Goal: Transaction & Acquisition: Register for event/course

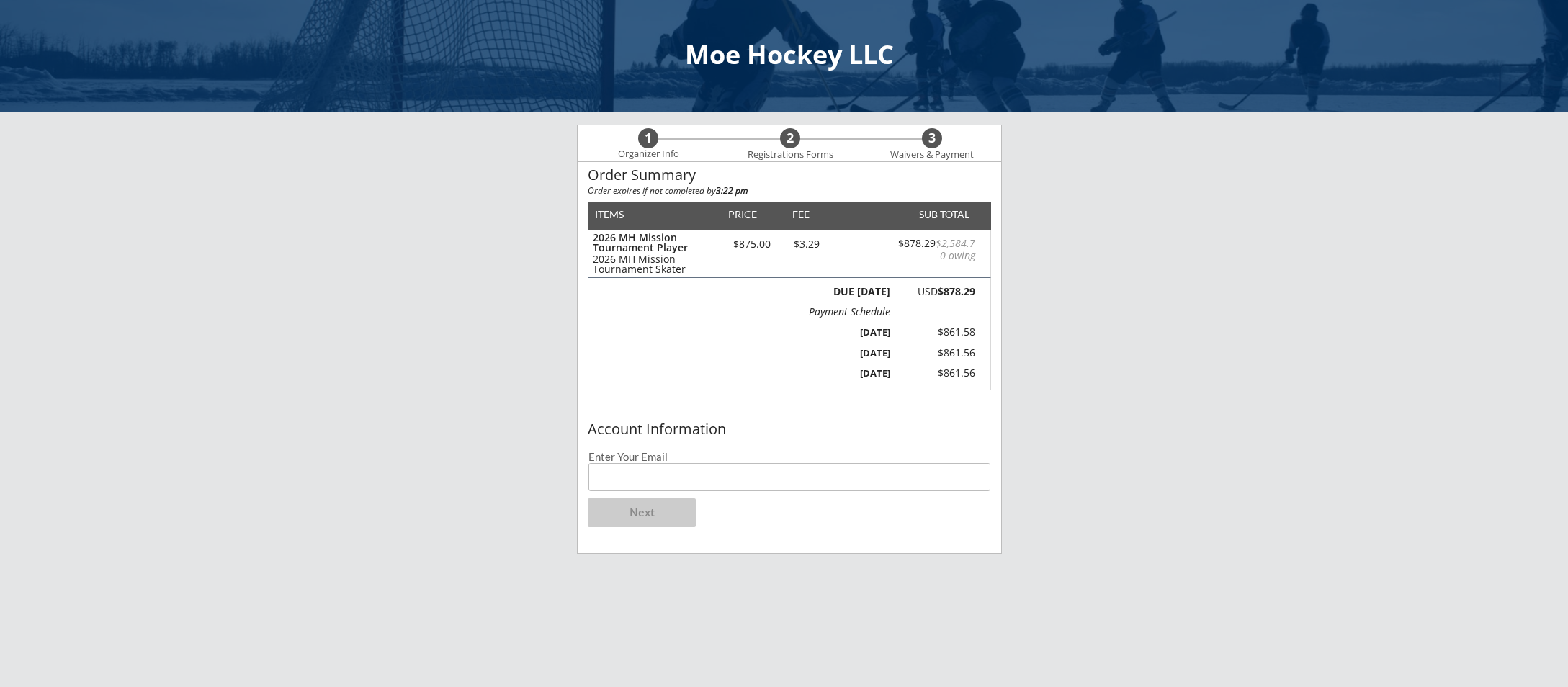
click at [747, 478] on input "email" at bounding box center [789, 477] width 402 height 28
type input "[EMAIL_ADDRESS][DOMAIN_NAME]"
click at [651, 511] on button "Next" at bounding box center [641, 512] width 108 height 29
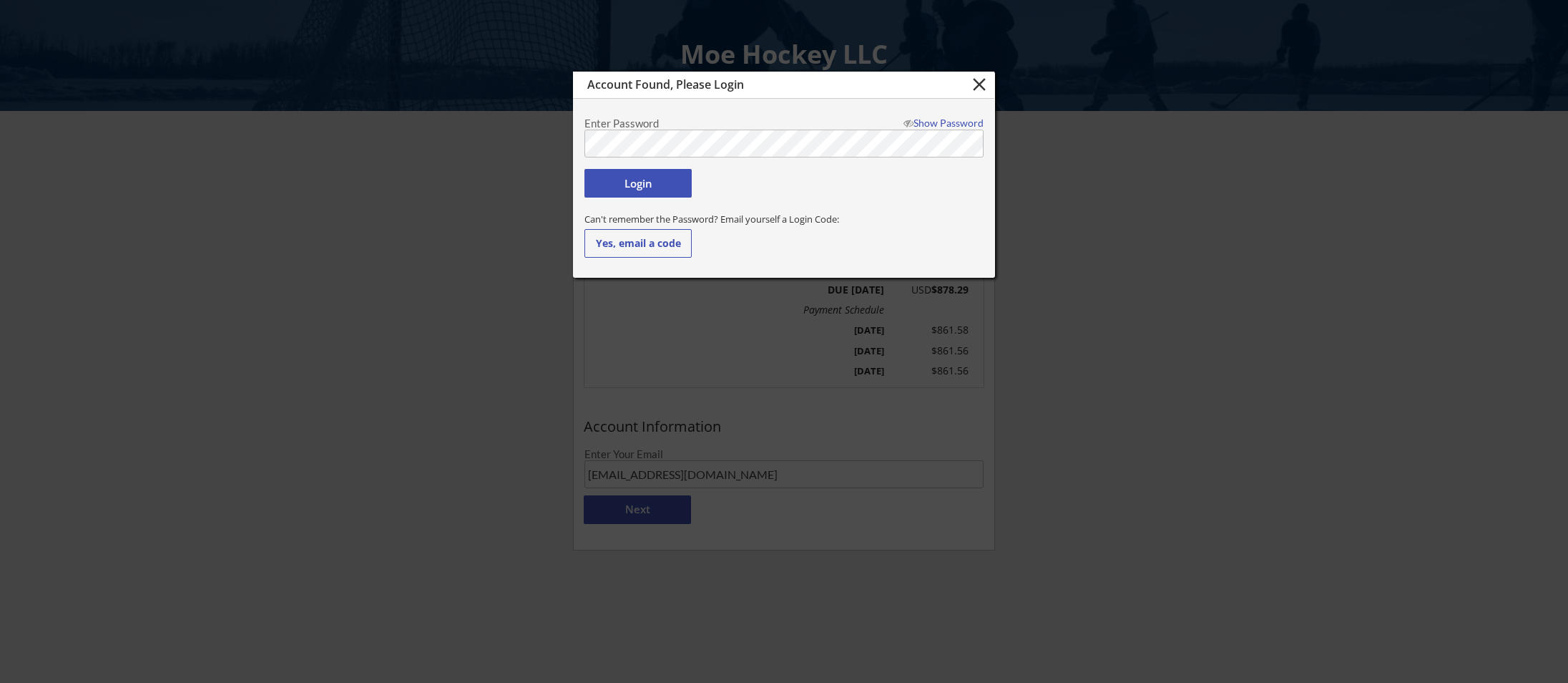
click at [538, 148] on div at bounding box center [784, 341] width 1568 height 683
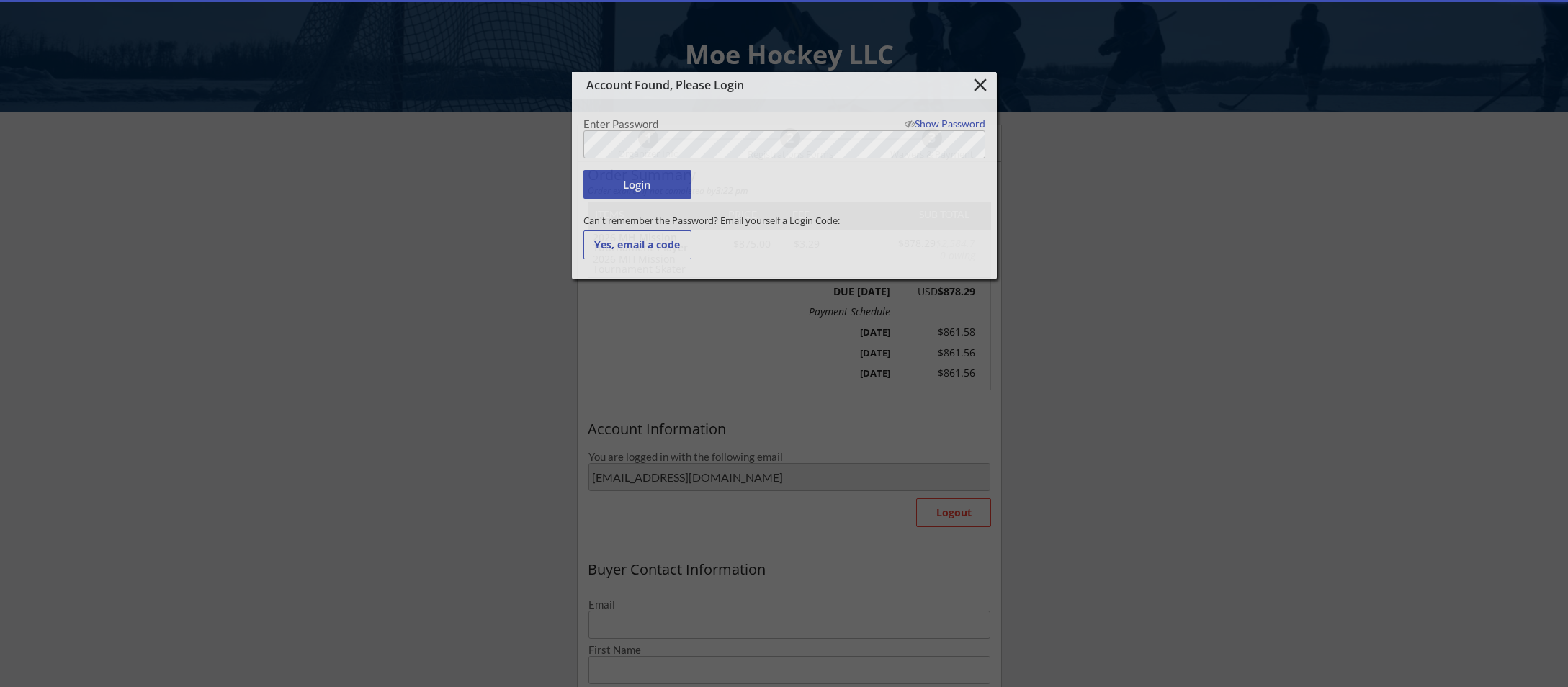
type input "[EMAIL_ADDRESS][DOMAIN_NAME]"
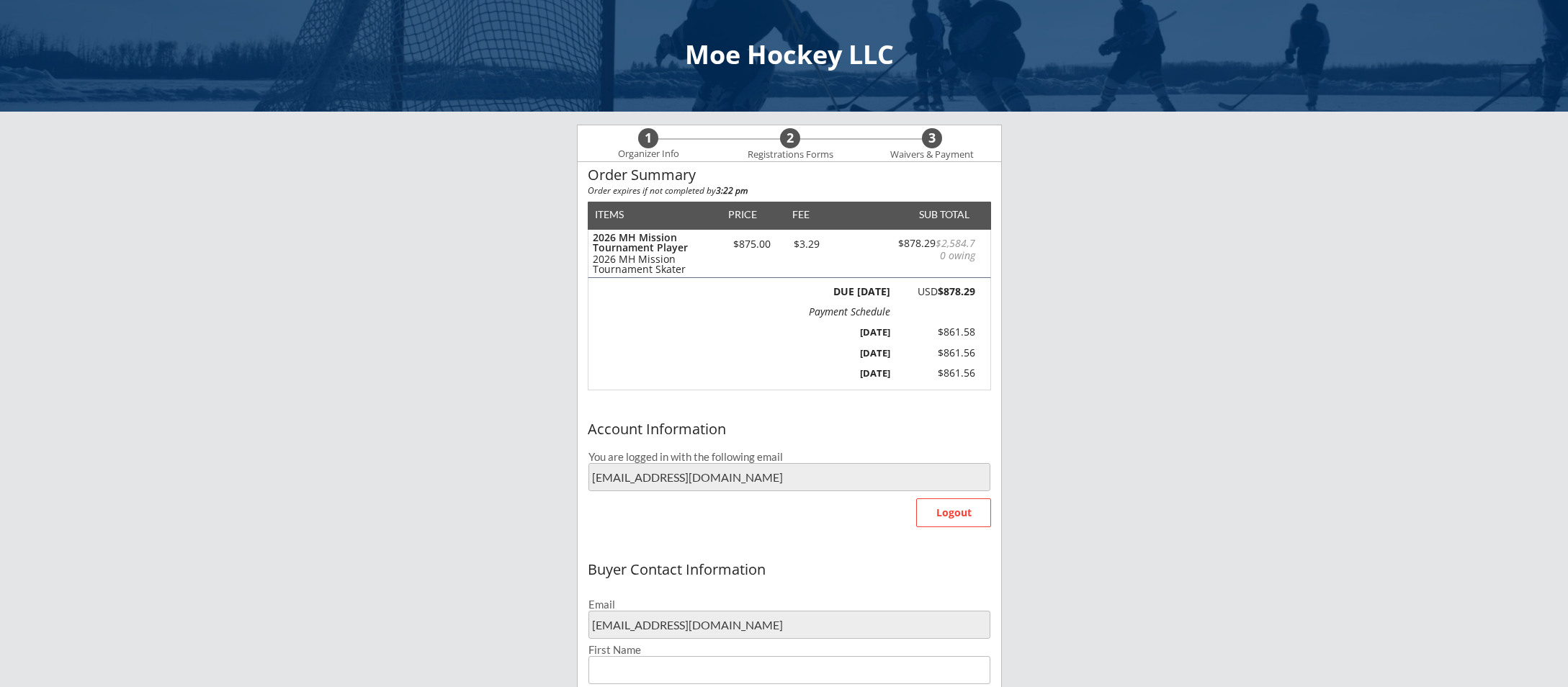
type input "[PERSON_NAME]"
type input "[PHONE_NUMBER]"
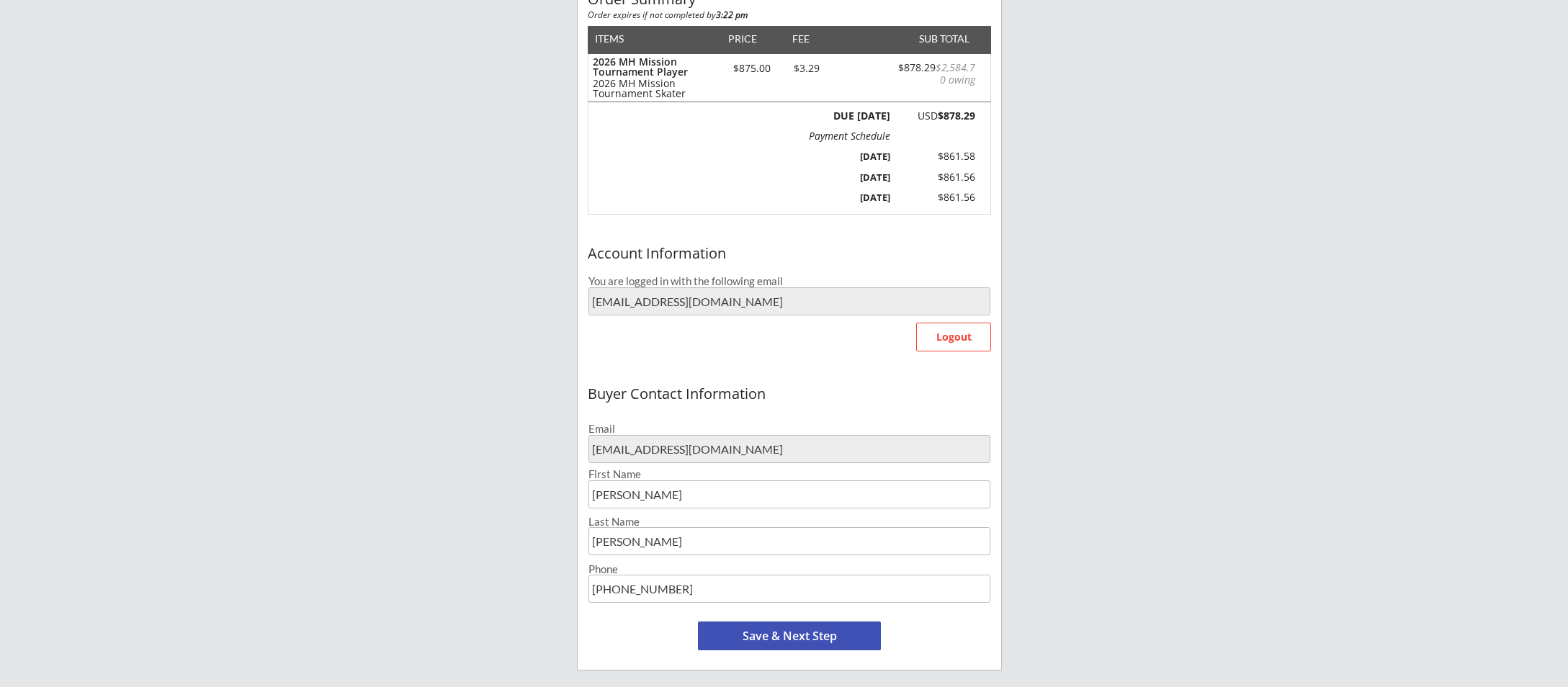
scroll to position [216, 0]
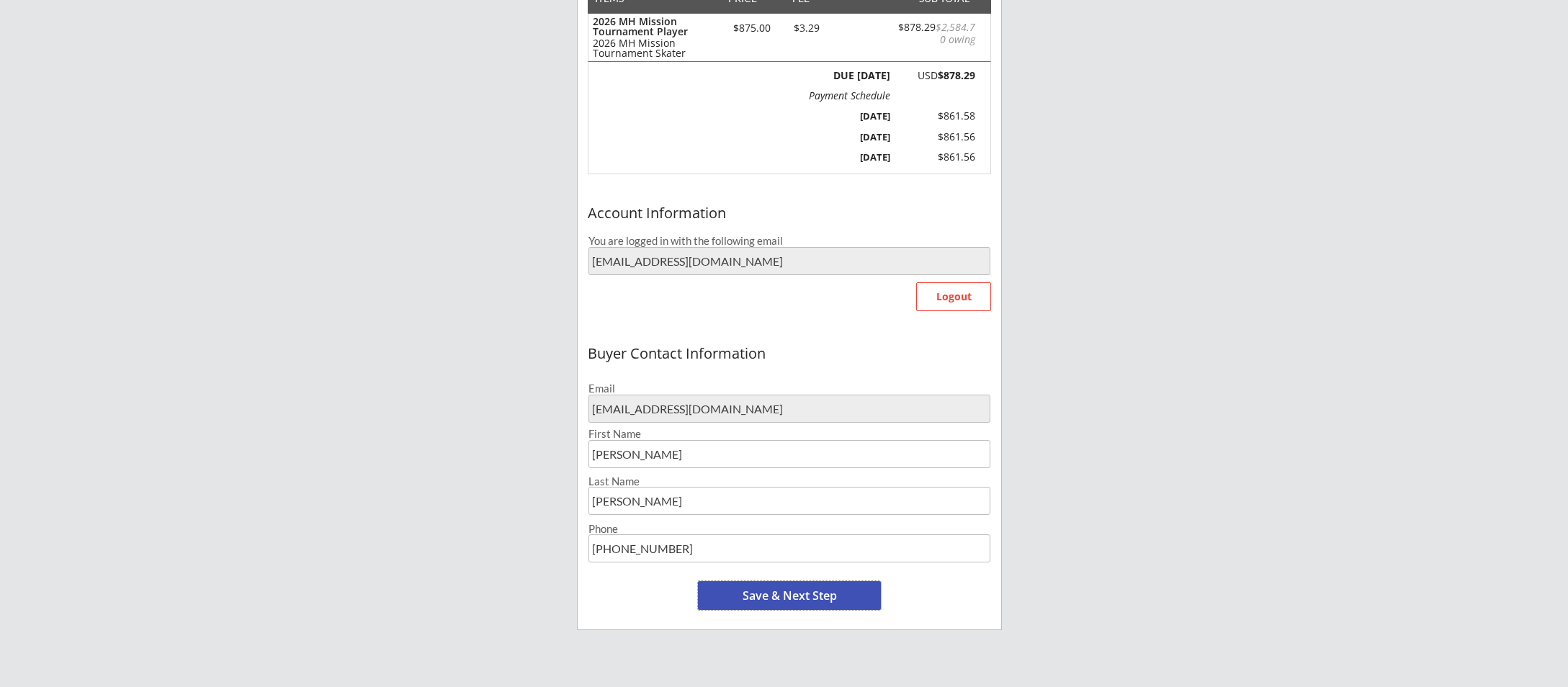
click at [837, 594] on button "Save & Next Step" at bounding box center [789, 595] width 183 height 29
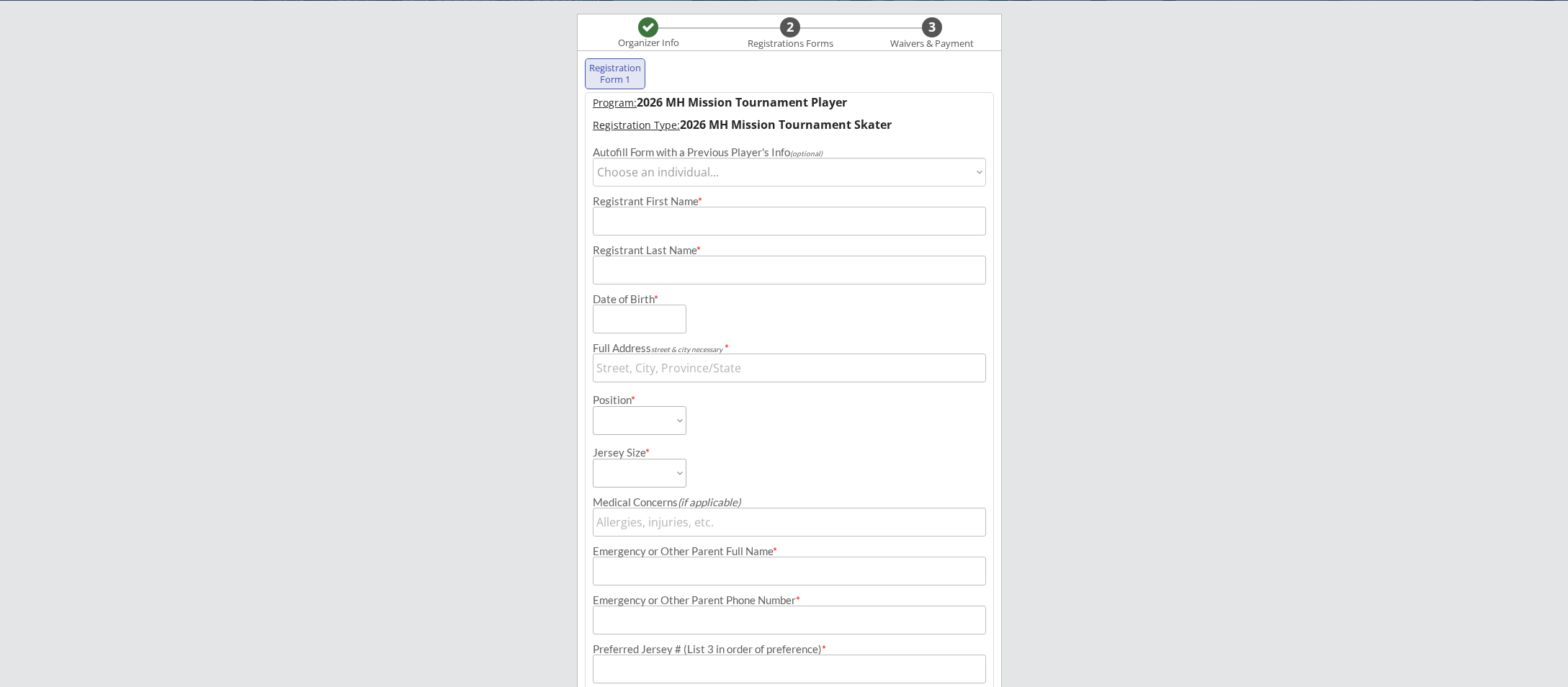
scroll to position [110, 0]
click at [751, 179] on select "Choose an individual... [PERSON_NAME]" at bounding box center [789, 172] width 394 height 29
select select ""1348695171700984260__LOOKUP__1696693603243x268171347194019840""
click at [592, 158] on select "Choose an individual... [PERSON_NAME]" at bounding box center [789, 172] width 394 height 29
type input "Charlotte"
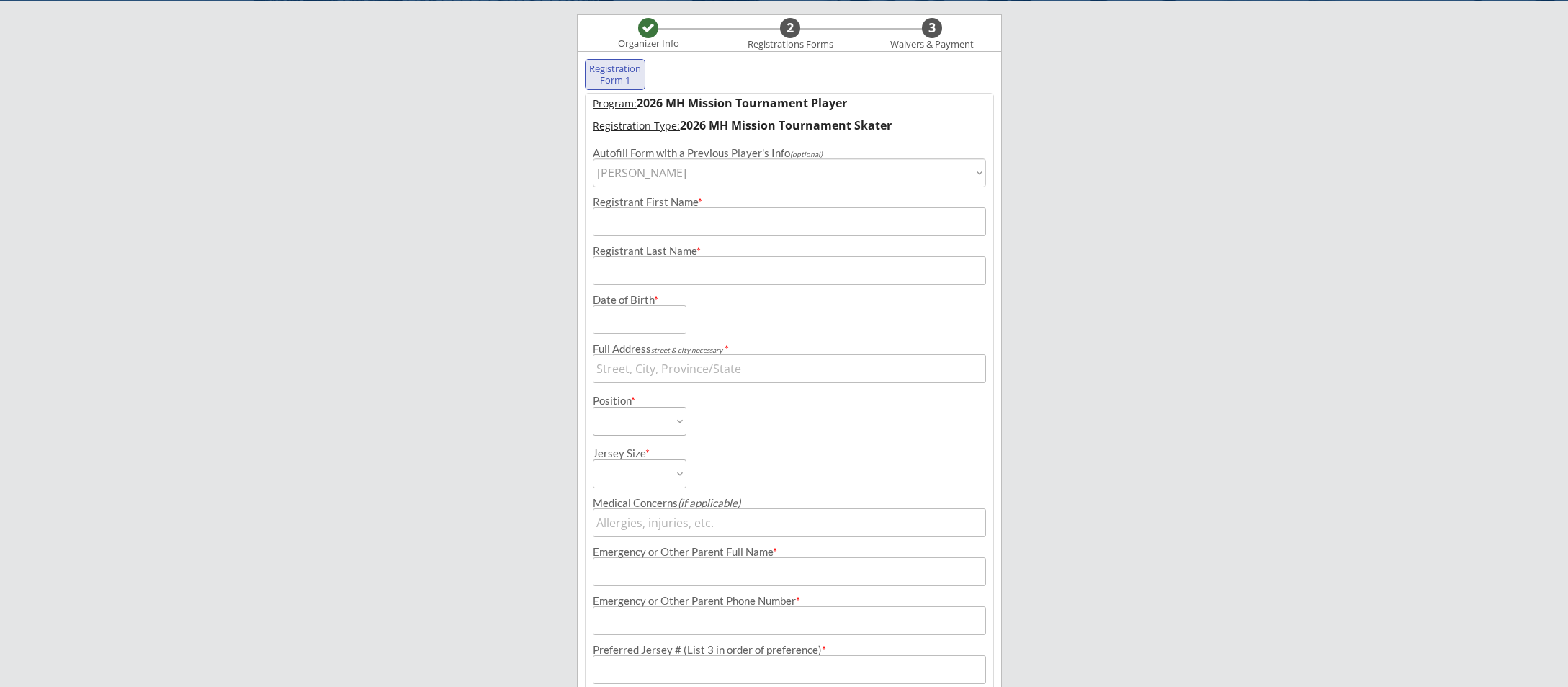
type input "[PERSON_NAME]"
type input "[DATE]"
type input "[STREET_ADDRESS]"
type input "[PERSON_NAME]"
type input "[PHONE_NUMBER]"
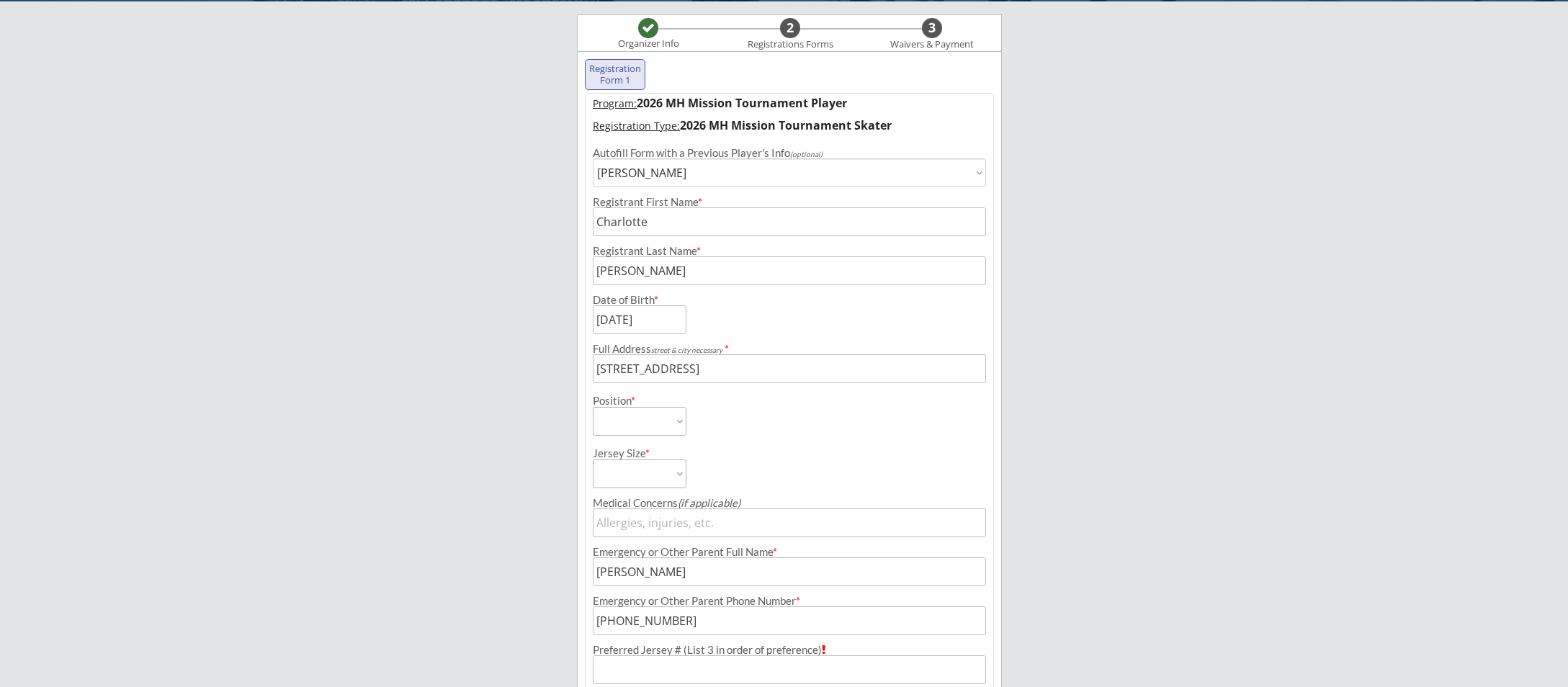
click at [1109, 320] on div "Moe Hockey LLC Organizer Info 2 Registrations Forms 3 Waivers & Payment Registr…" at bounding box center [784, 374] width 1568 height 970
click at [659, 425] on select "Forward Defense Goalie" at bounding box center [639, 420] width 94 height 29
select select ""Defense""
click at [592, 406] on select "Forward Defense Goalie" at bounding box center [639, 420] width 94 height 29
click at [760, 437] on div "Jersey Size * Adult Medium Adult Small Youth Large/XL Youth Small/Medium Interm…" at bounding box center [690, 461] width 195 height 53
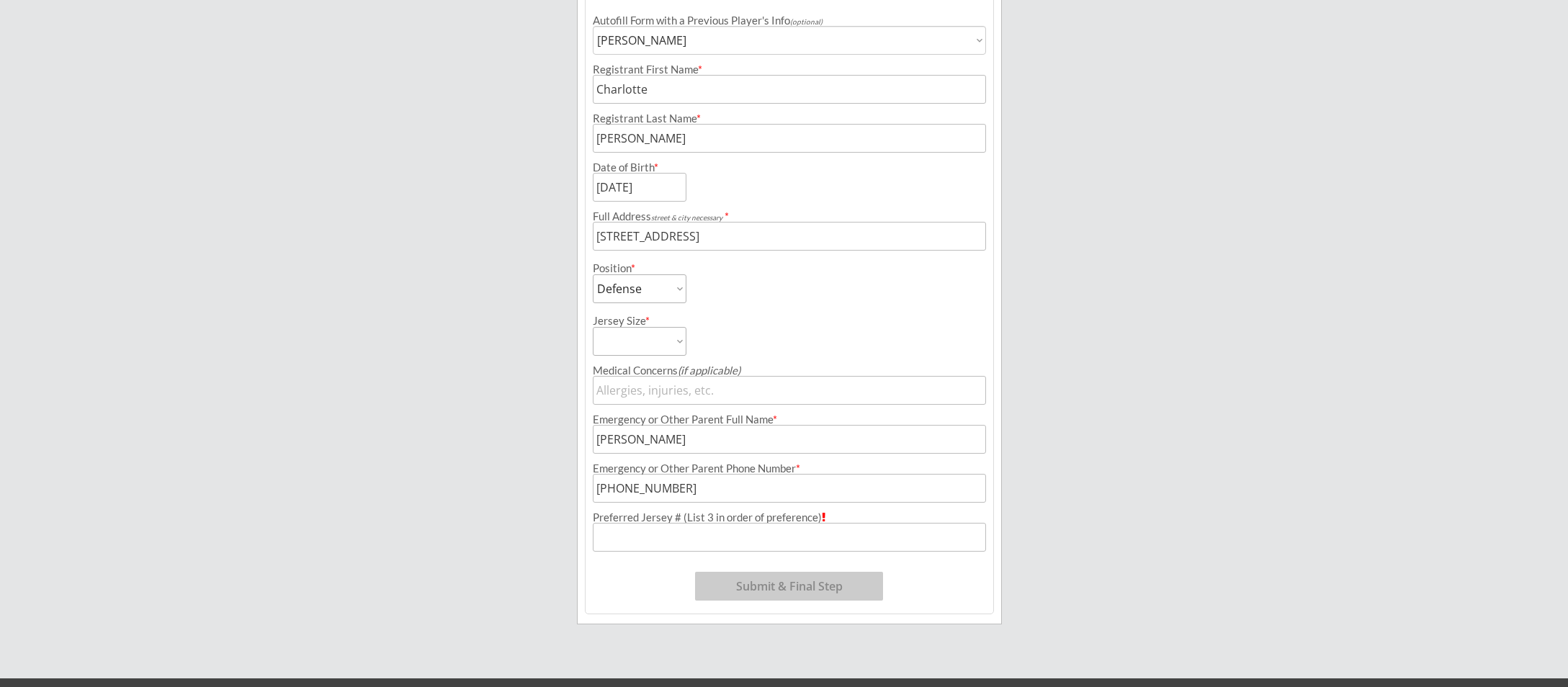
scroll to position [254, 0]
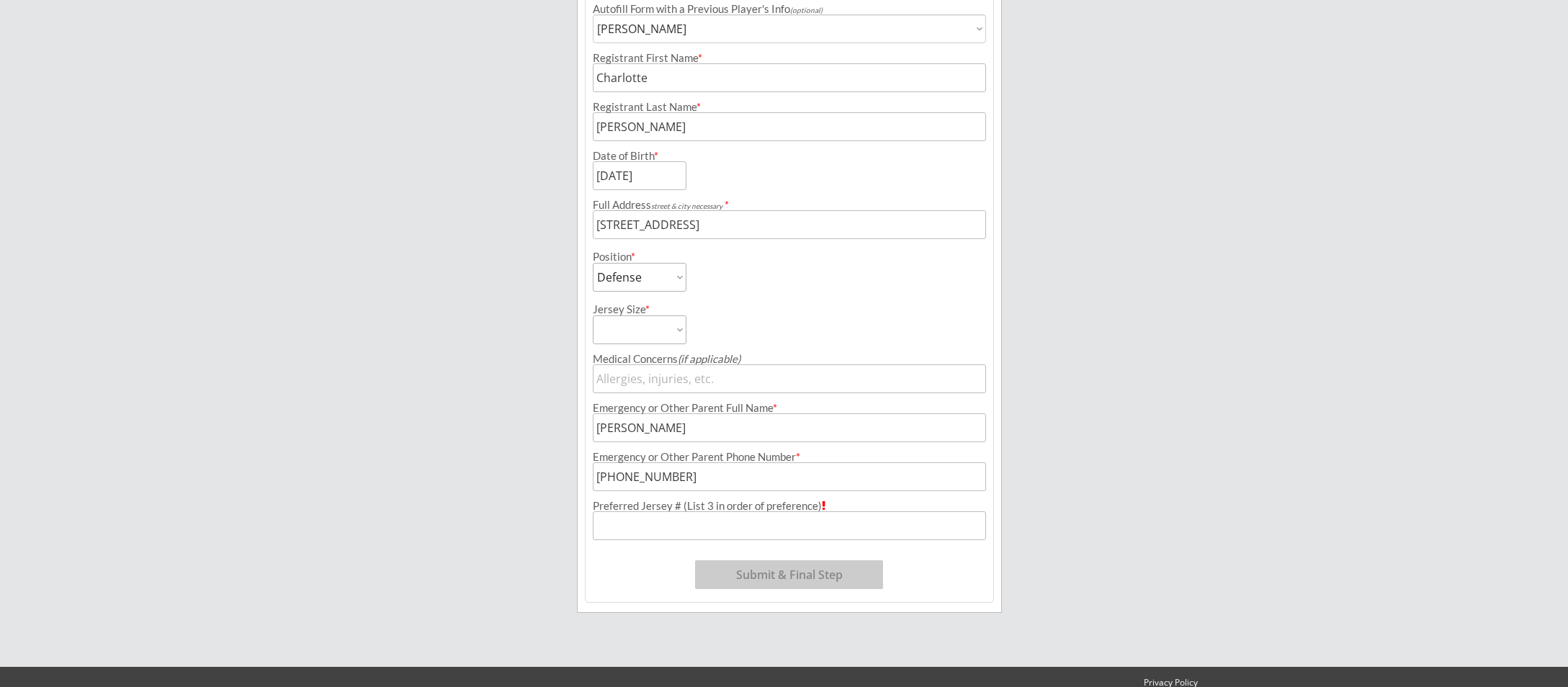
click at [604, 333] on select "Adult Medium Adult Small Youth Large/XL Youth Small/Medium Intermediate Goalie …" at bounding box center [639, 329] width 94 height 29
select select ""Youth Large/XL""
click at [592, 315] on select "Adult Medium Adult Small Youth Large/XL Youth Small/Medium Intermediate Goalie …" at bounding box center [639, 329] width 94 height 29
click at [802, 524] on input "input" at bounding box center [789, 525] width 394 height 29
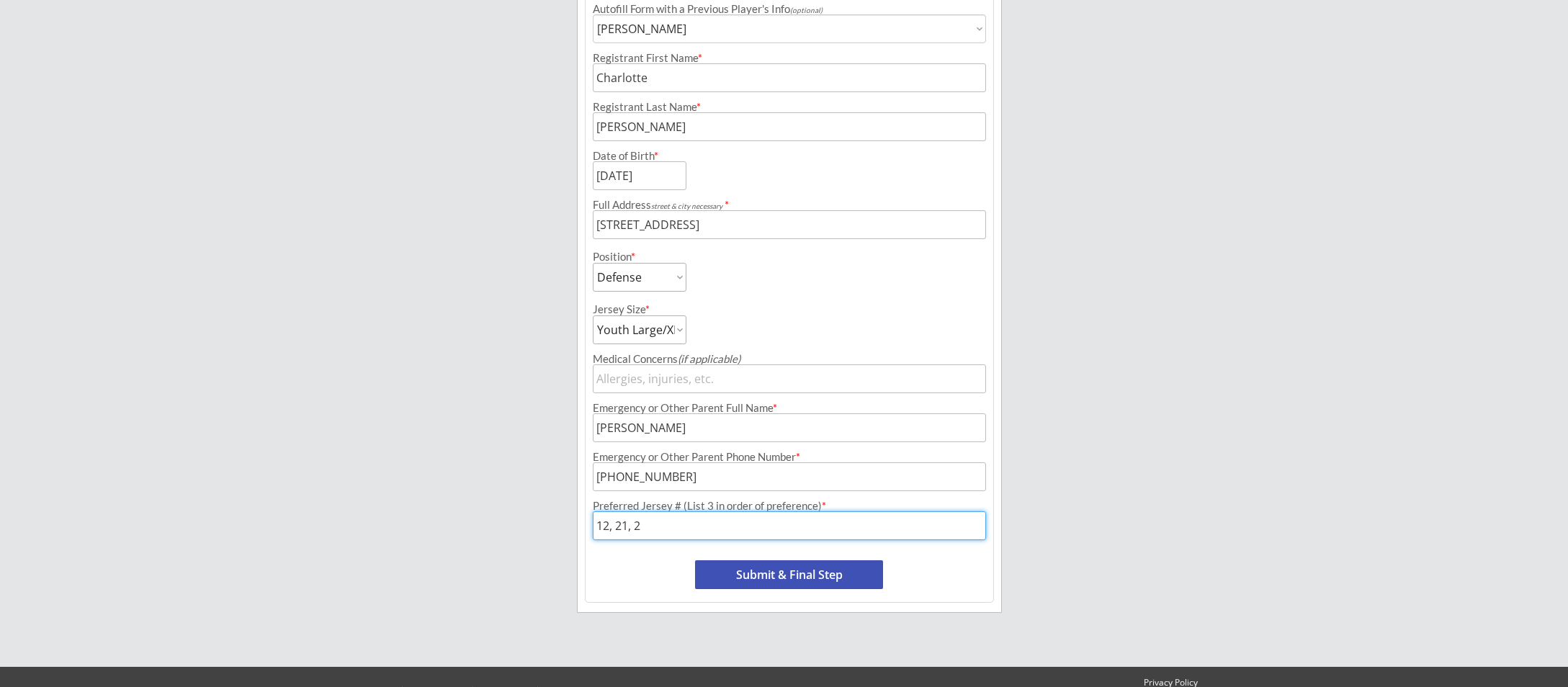
type input "12, 21, 2"
click at [834, 575] on button "Submit & Final Step" at bounding box center [789, 574] width 188 height 29
select select ""Yes, use this card""
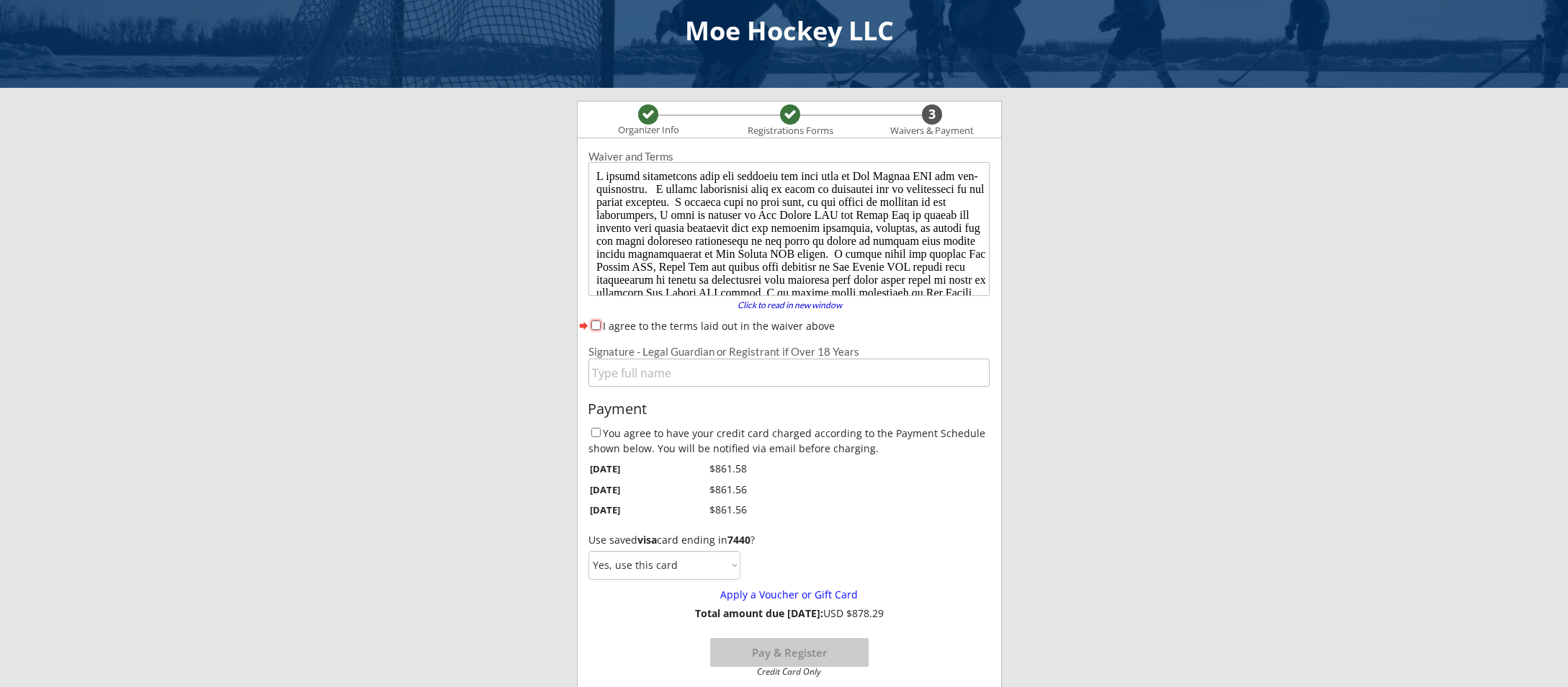
scroll to position [0, 0]
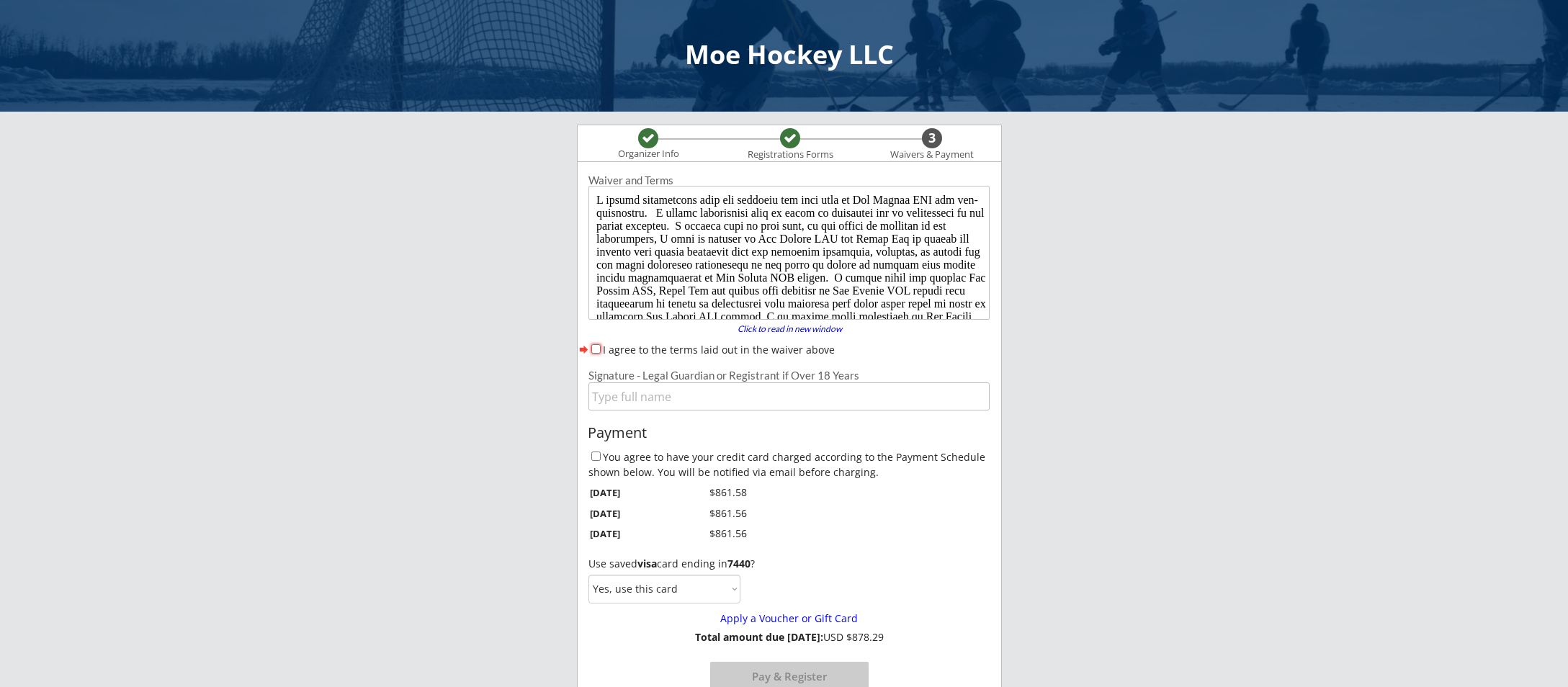
click at [596, 350] on input "I agree to the terms laid out in the waiver above" at bounding box center [596, 348] width 10 height 10
checkbox input "true"
click at [784, 396] on input "input" at bounding box center [789, 396] width 401 height 28
type input "[PERSON_NAME]"
click at [1061, 458] on div "Moe Hockey LLC Organizer Info Registrations Forms 3 Waivers & Payment Registrat…" at bounding box center [784, 624] width 1568 height 1249
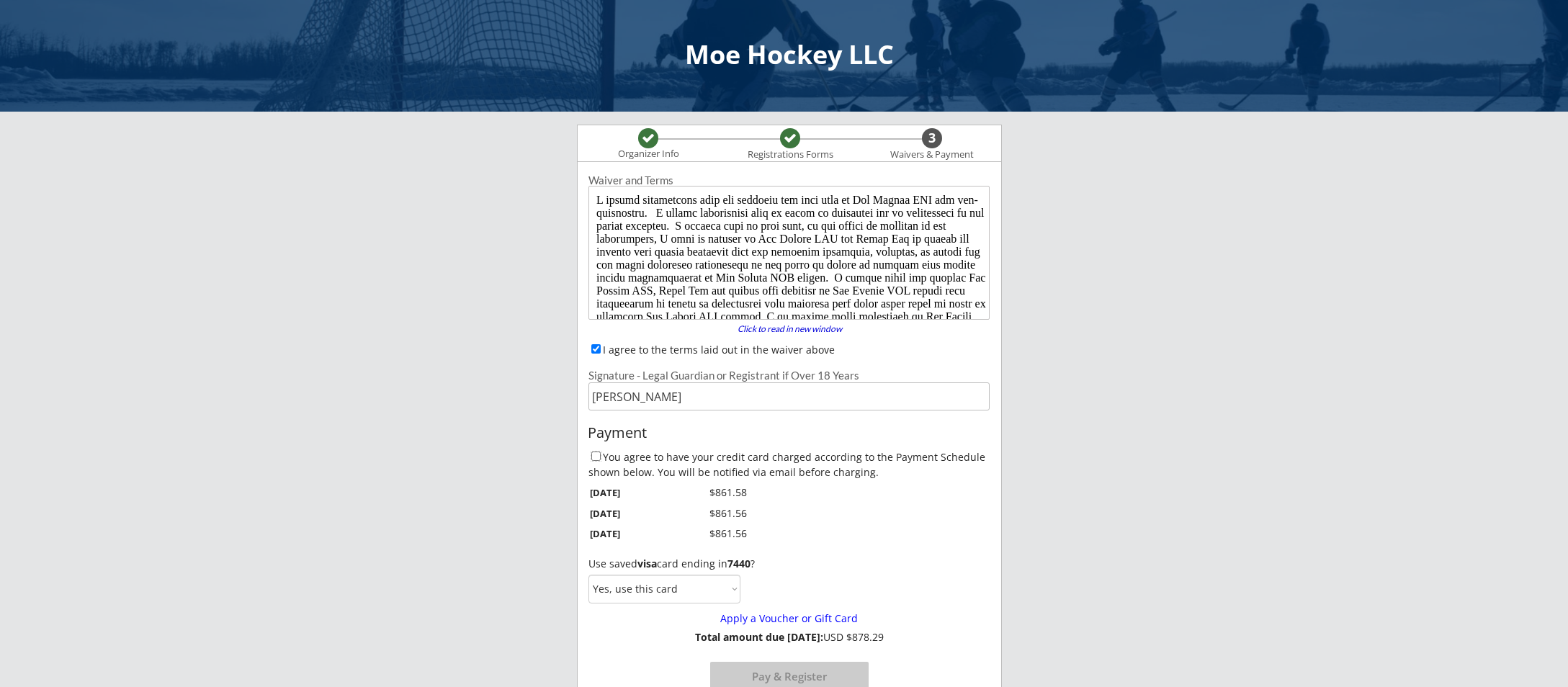
drag, startPoint x: 596, startPoint y: 455, endPoint x: 672, endPoint y: 452, distance: 76.1
click at [597, 455] on input "You agree to have your credit card charged according to the Payment Schedule sh…" at bounding box center [596, 456] width 10 height 10
checkbox input "true"
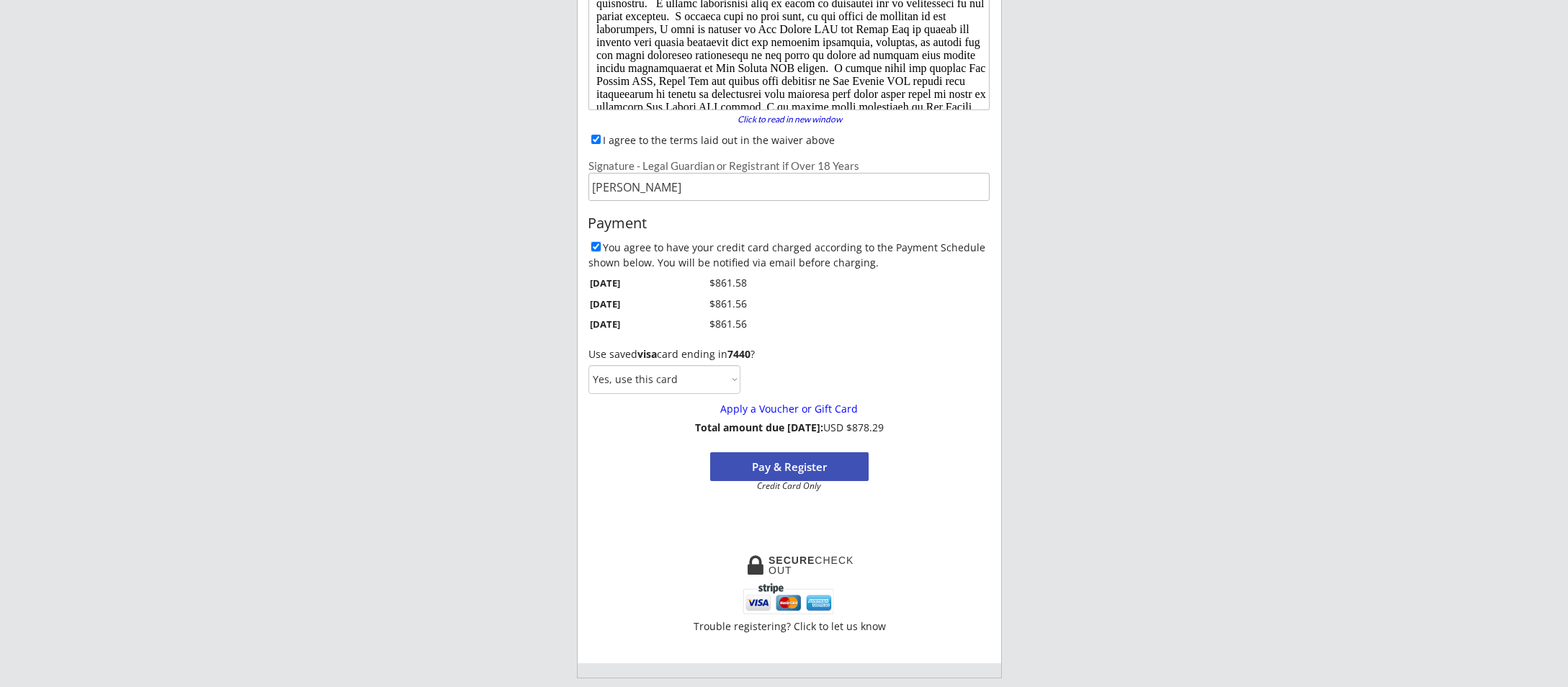
scroll to position [216, 0]
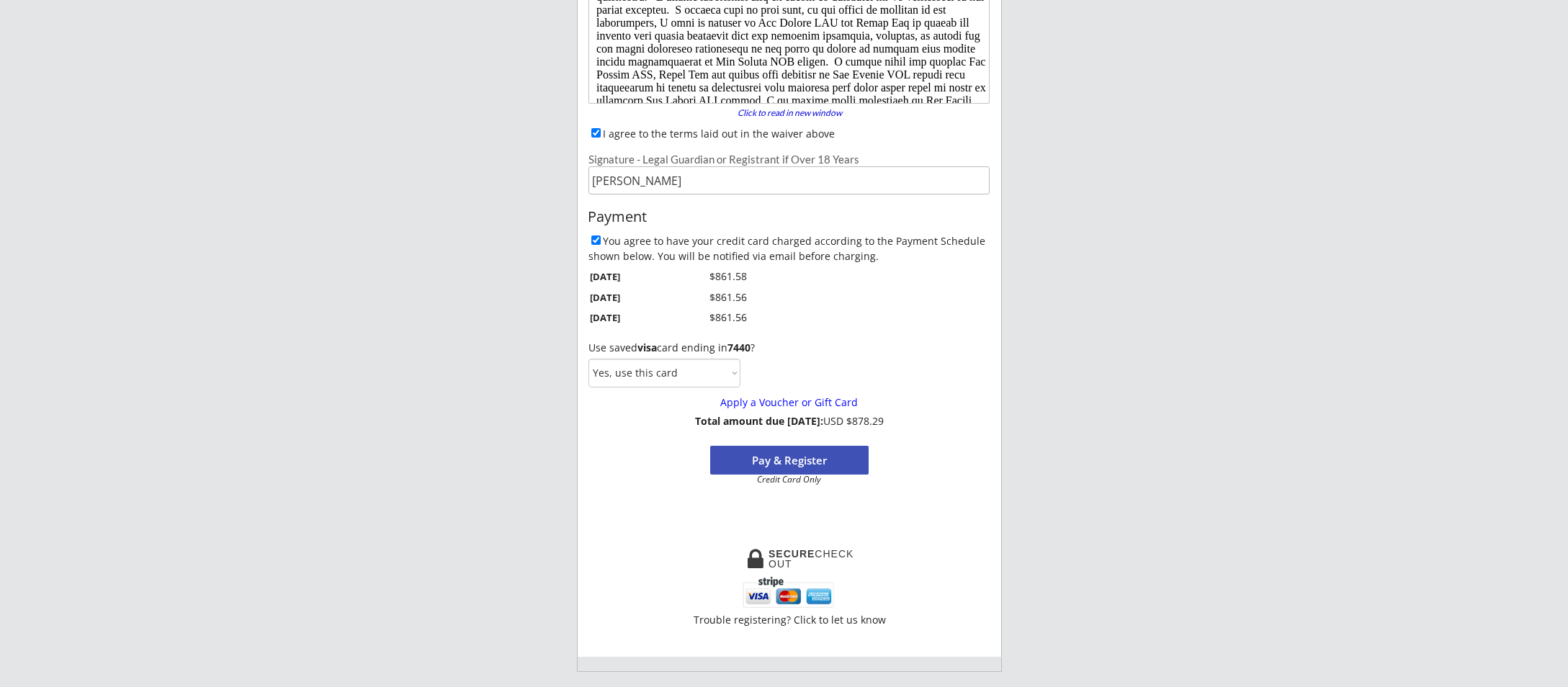
click at [818, 460] on button "Pay & Register" at bounding box center [789, 459] width 158 height 29
